Goal: Task Accomplishment & Management: Manage account settings

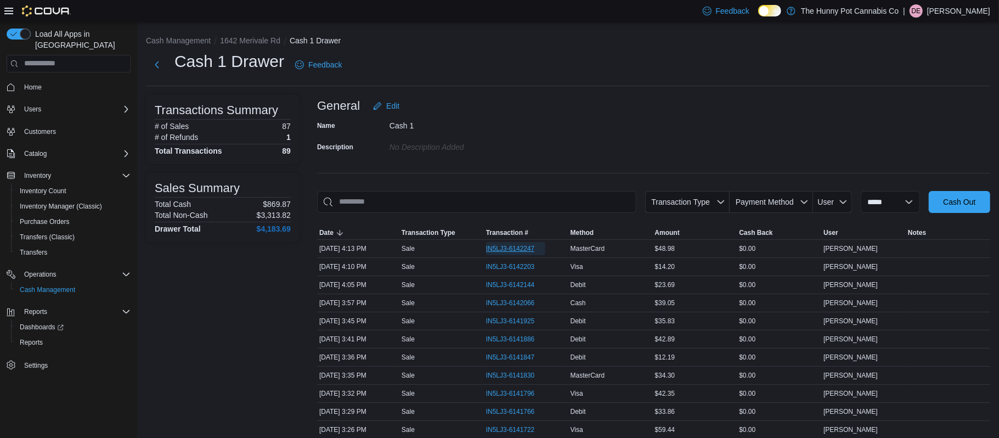
click at [506, 243] on span "IN5LJ3-6142247" at bounding box center [516, 248] width 60 height 13
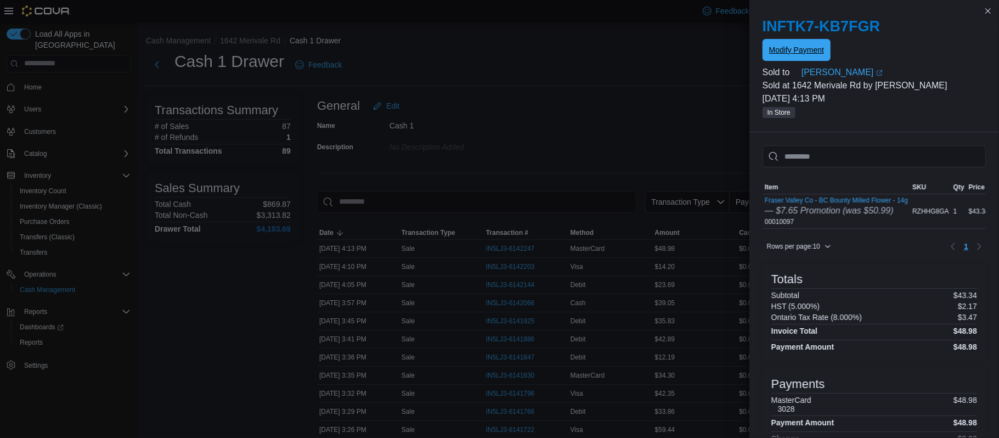
click at [799, 56] on span "Modify Payment" at bounding box center [796, 50] width 55 height 22
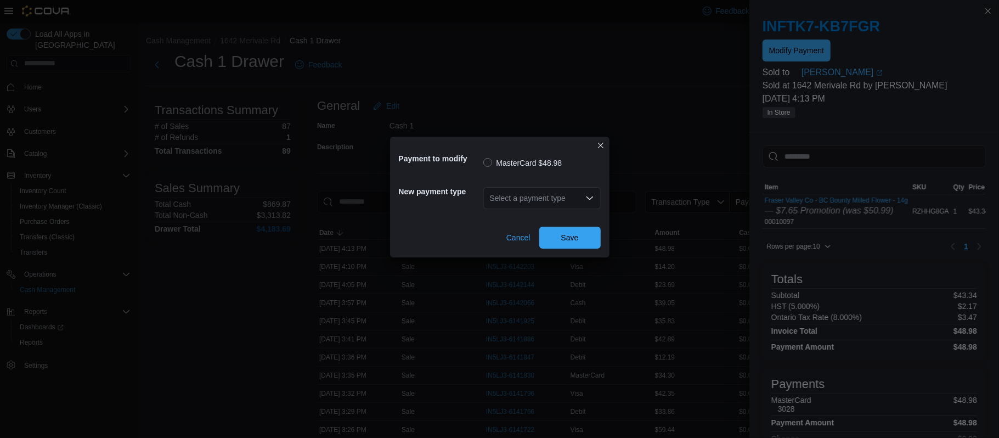
click at [534, 204] on div "Select a payment type" at bounding box center [541, 198] width 117 height 22
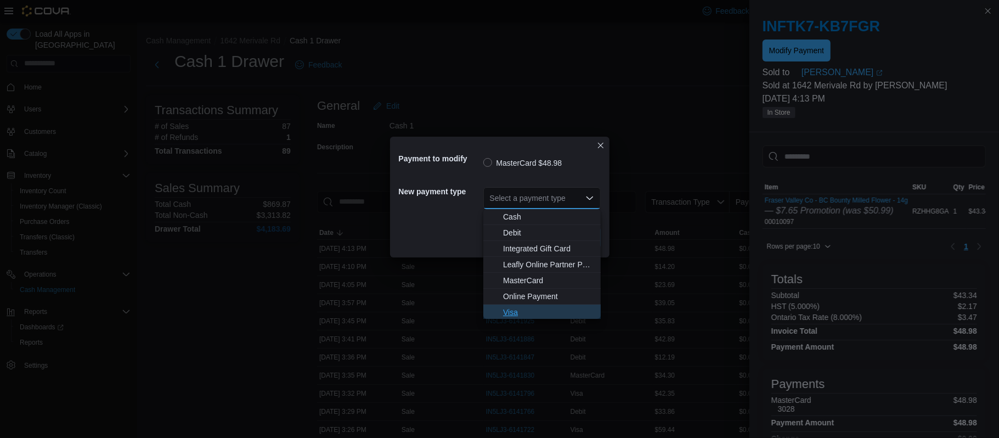
click at [515, 311] on span "Visa" at bounding box center [548, 312] width 91 height 11
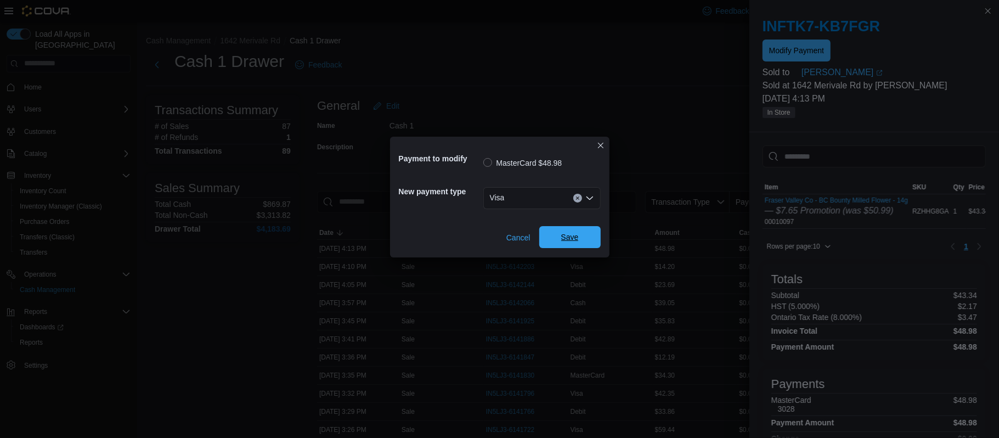
click at [573, 234] on span "Save" at bounding box center [570, 237] width 18 height 11
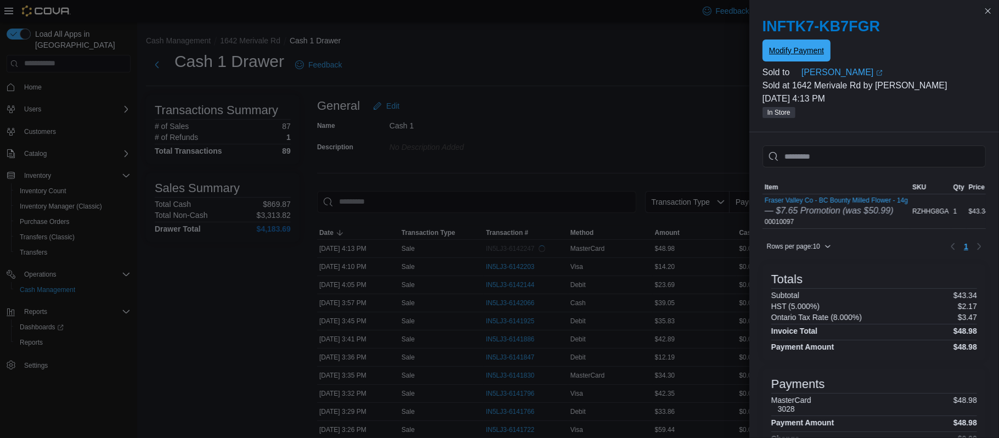
scroll to position [111, 0]
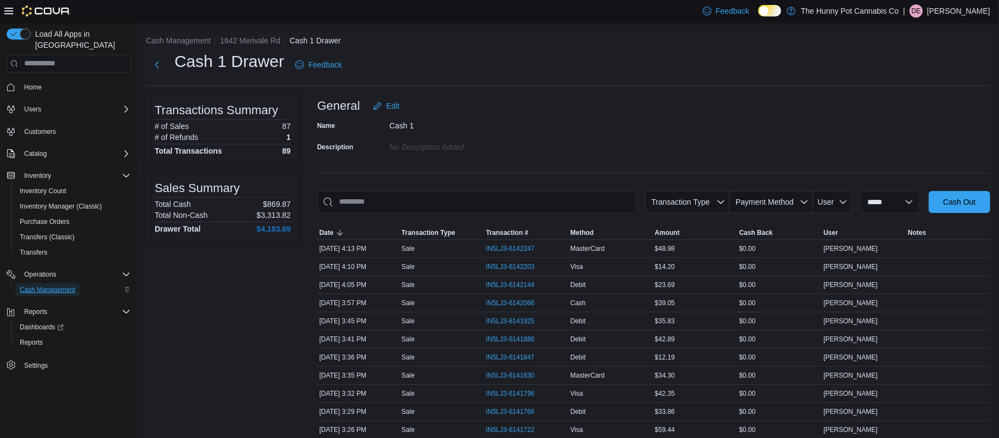
click at [49, 285] on span "Cash Management" at bounding box center [47, 289] width 55 height 9
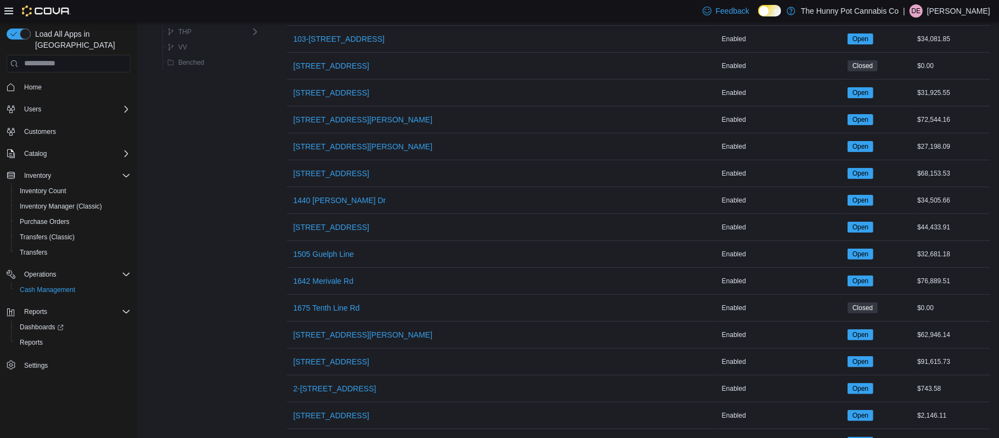
scroll to position [176, 0]
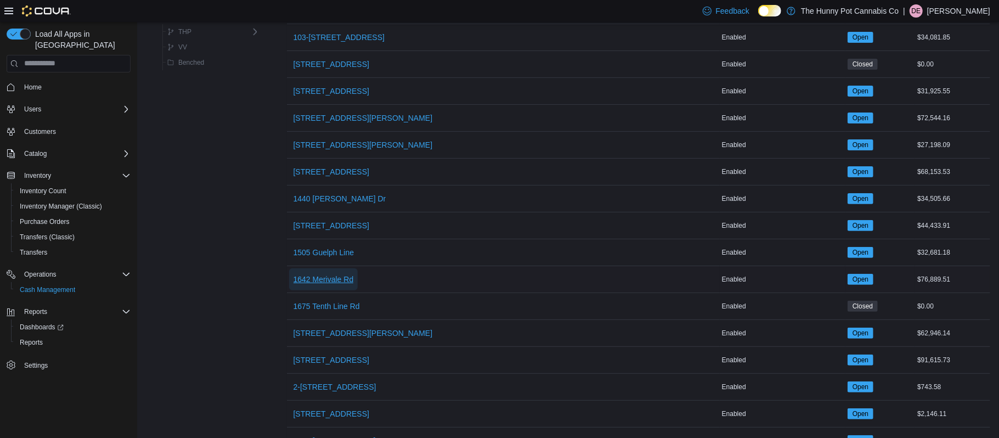
click at [325, 279] on span "1642 Merivale Rd" at bounding box center [324, 279] width 60 height 11
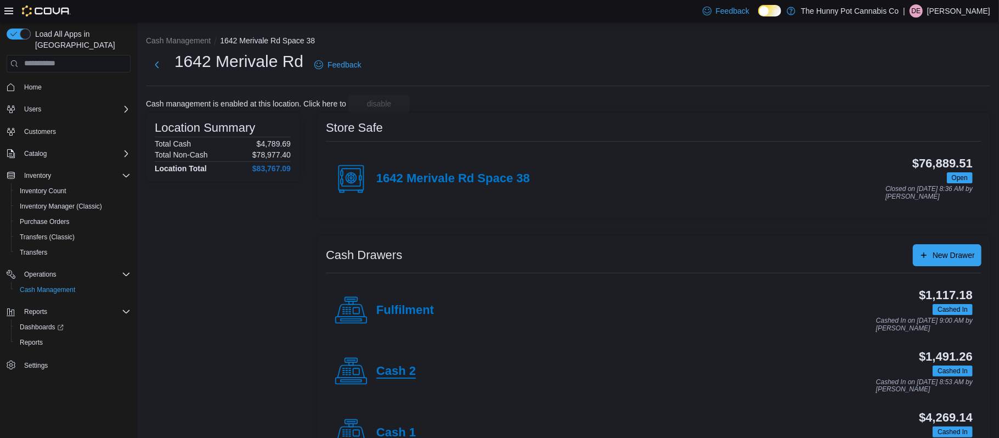
click at [405, 365] on h4 "Cash 2" at bounding box center [396, 371] width 40 height 14
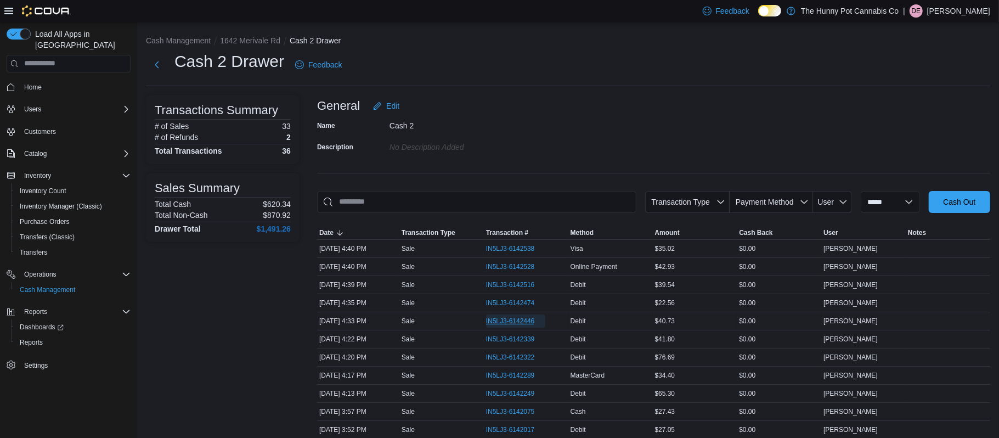
click at [522, 323] on span "IN5LJ3-6142446" at bounding box center [510, 321] width 49 height 9
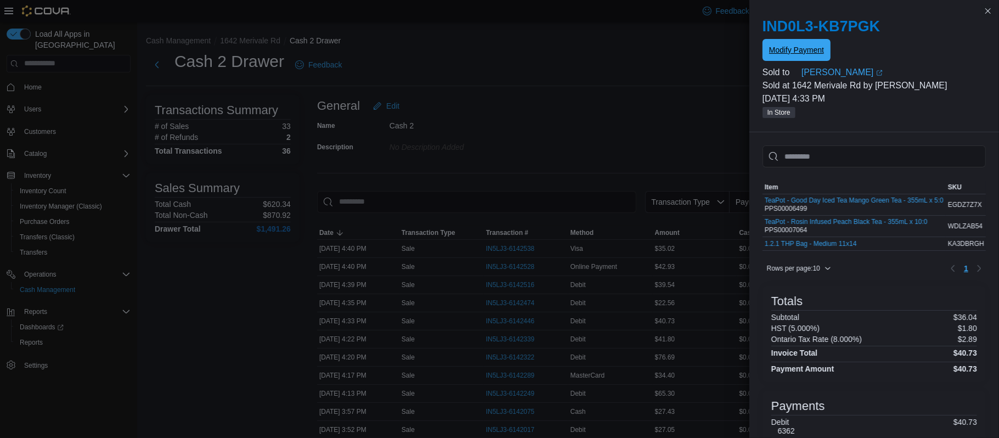
click at [789, 44] on span "Modify Payment" at bounding box center [796, 50] width 55 height 22
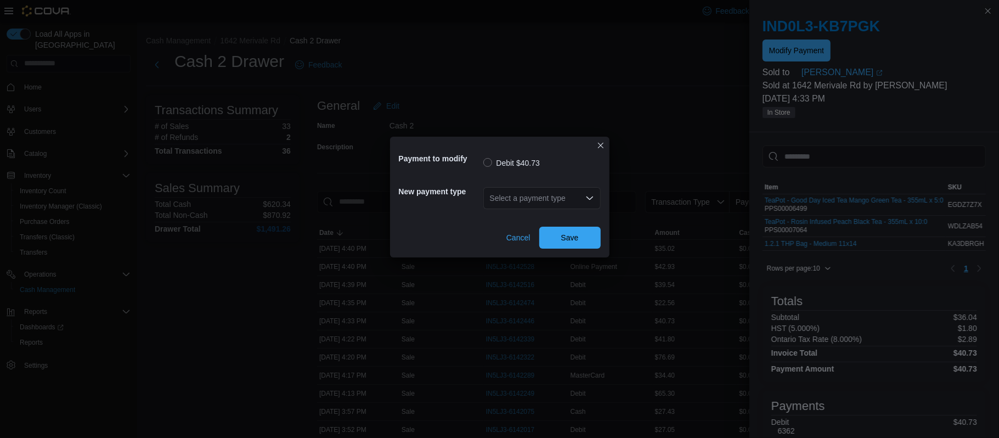
click at [595, 200] on div "Select a payment type" at bounding box center [541, 198] width 117 height 22
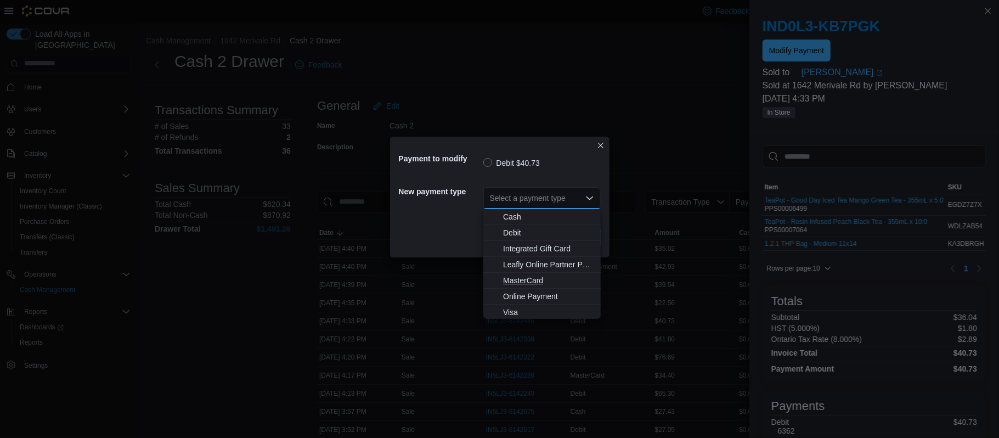
click at [513, 282] on span "MasterCard" at bounding box center [548, 280] width 91 height 11
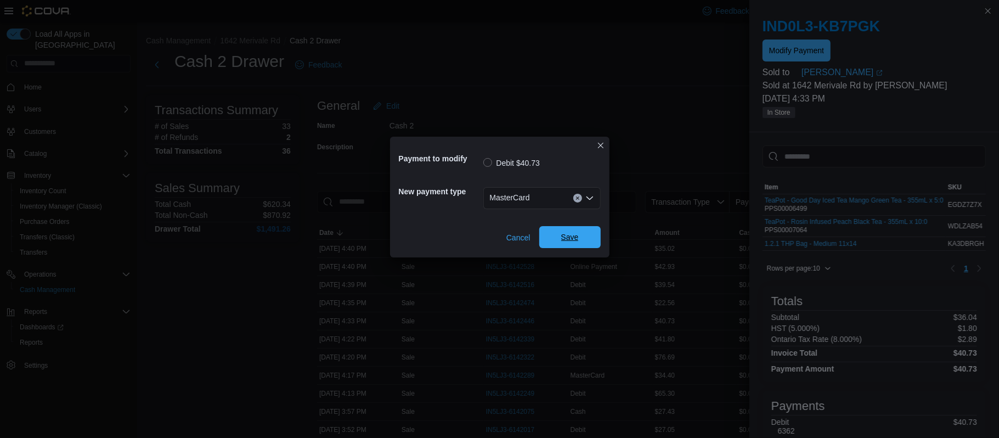
click at [590, 237] on span "Save" at bounding box center [570, 237] width 48 height 22
